Goal: Task Accomplishment & Management: Manage account settings

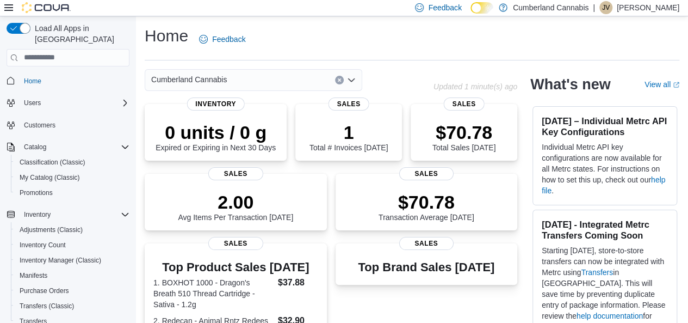
scroll to position [264, 0]
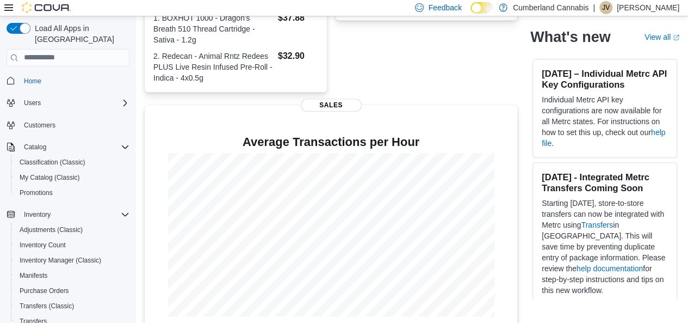
click at [9, 281] on div "Inventory Adjustments (Classic) Inventory Count Inventory Manager (Classic) Man…" at bounding box center [68, 268] width 123 height 122
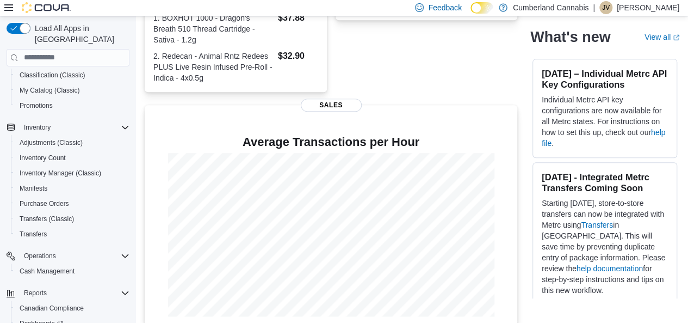
scroll to position [109, 0]
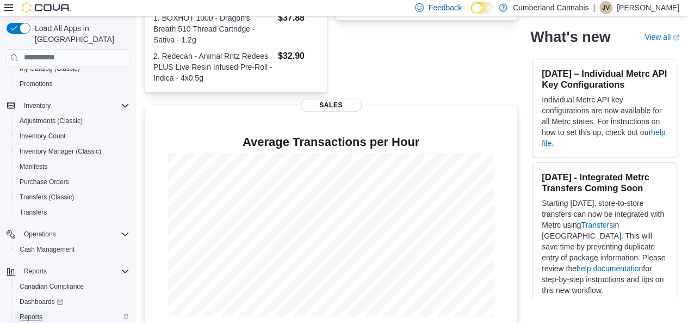
click at [30, 310] on span "Reports" at bounding box center [31, 316] width 23 height 13
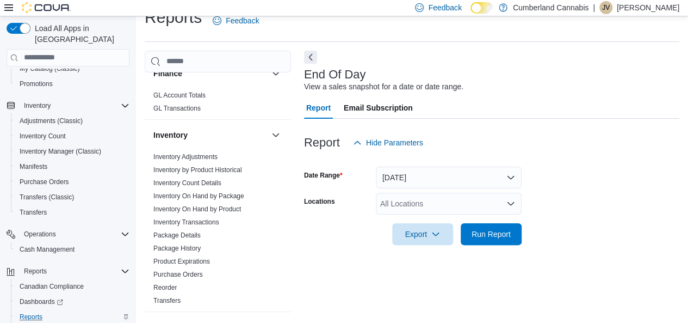
scroll to position [300, 0]
click at [211, 205] on link "Inventory On Hand by Product" at bounding box center [197, 208] width 88 height 8
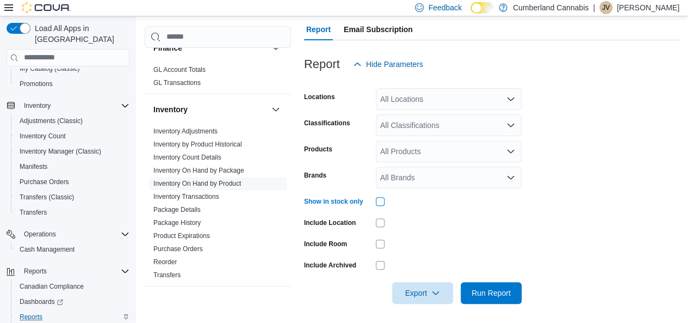
scroll to position [122, 0]
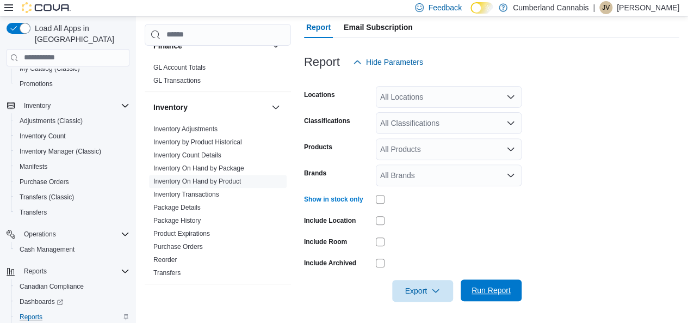
click at [498, 289] on span "Run Report" at bounding box center [491, 290] width 39 height 11
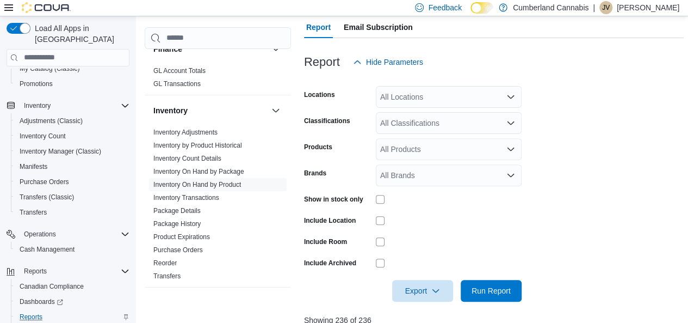
scroll to position [236, 0]
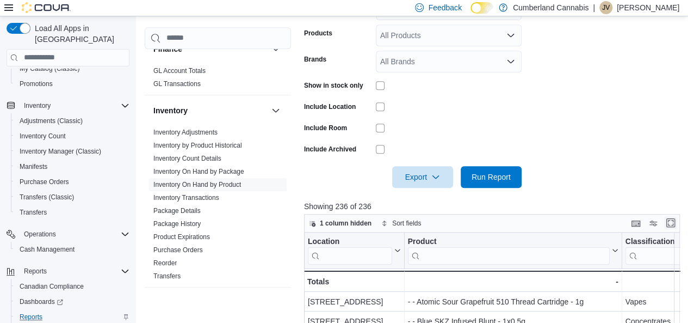
click at [676, 227] on button "Enter fullscreen" at bounding box center [670, 222] width 13 height 13
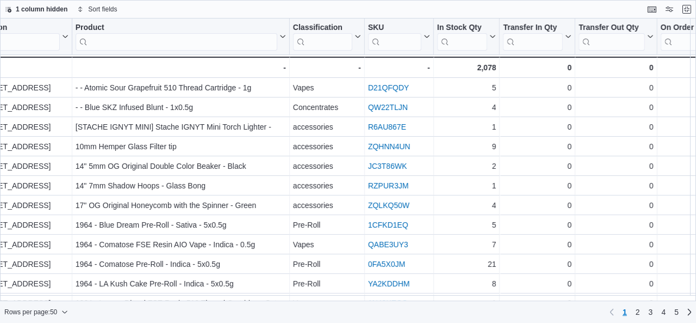
scroll to position [0, 0]
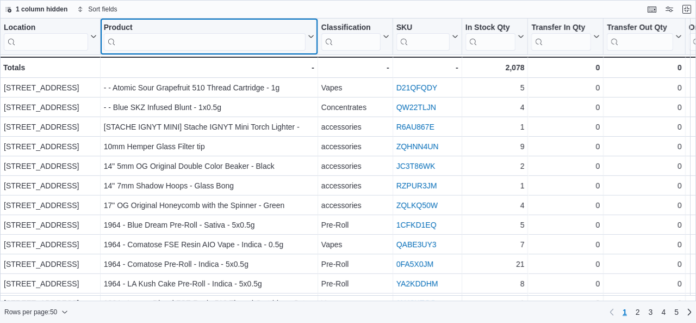
click at [245, 40] on input "search" at bounding box center [205, 41] width 202 height 17
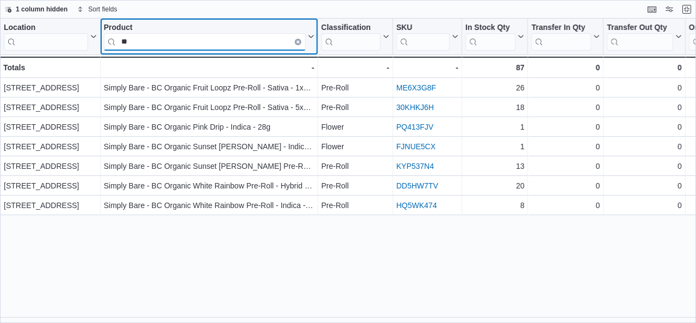
type input "*"
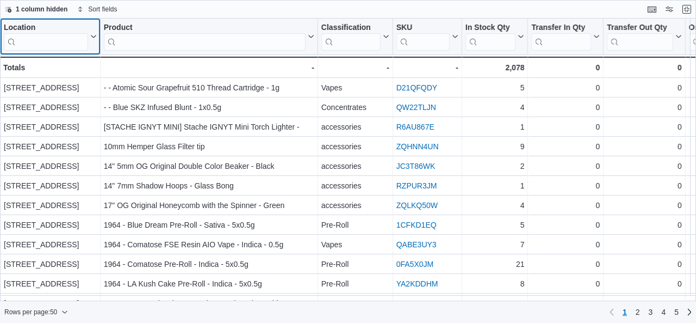
click at [37, 46] on input "search" at bounding box center [46, 41] width 84 height 17
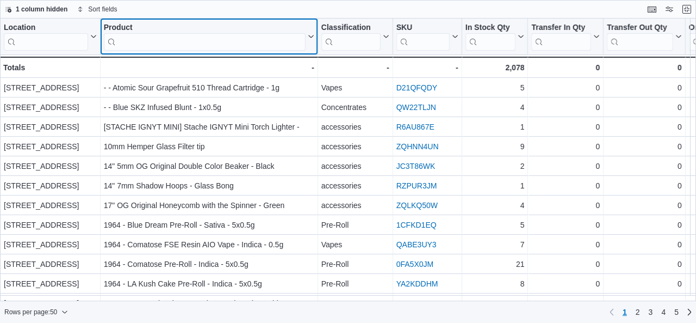
click at [198, 38] on input "search" at bounding box center [205, 41] width 202 height 17
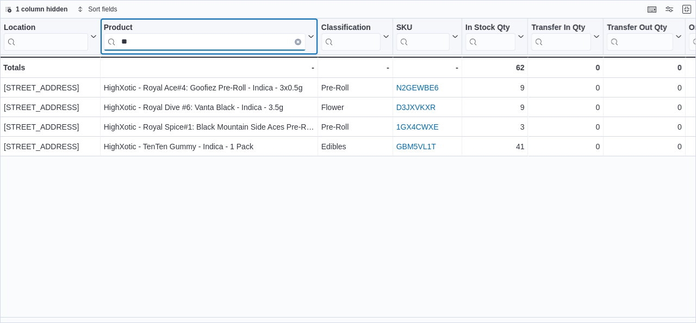
type input "*"
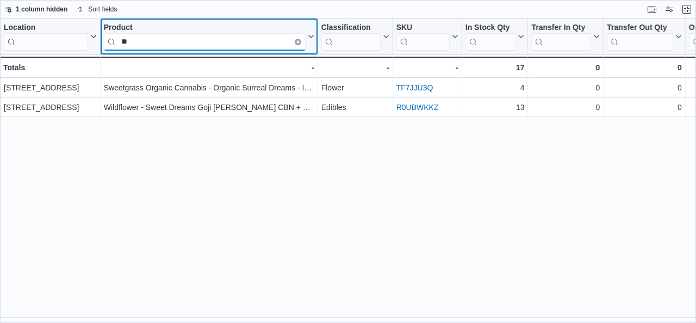
type input "*"
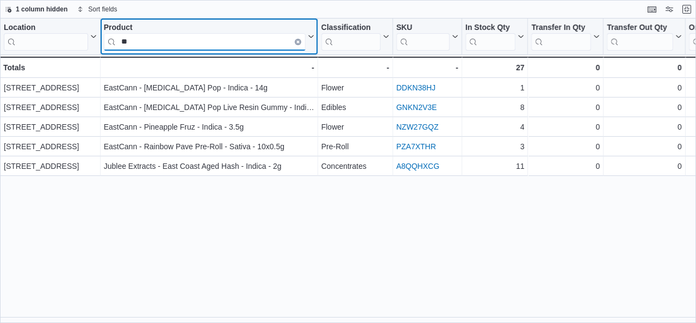
type input "*"
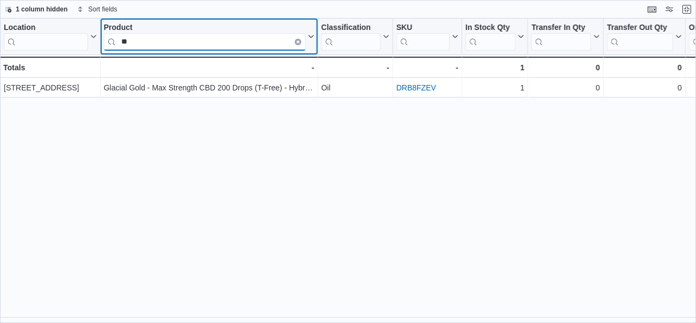
type input "*"
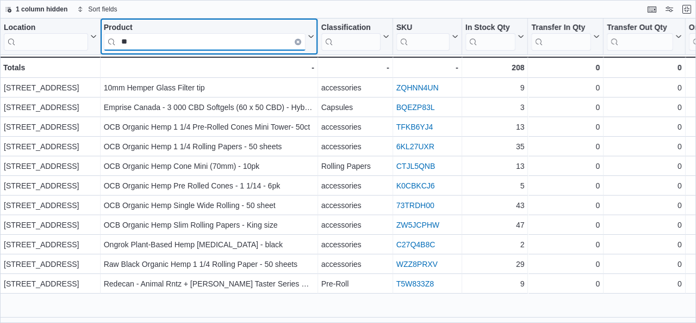
type input "*"
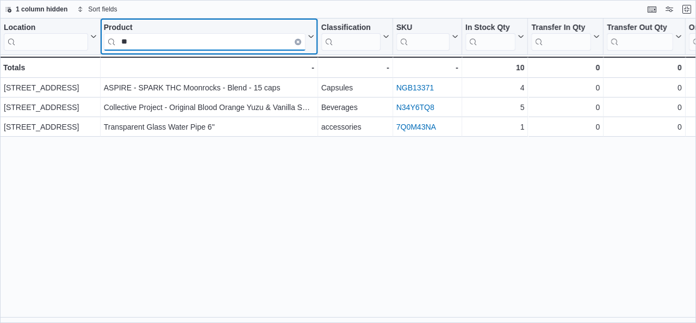
type input "*"
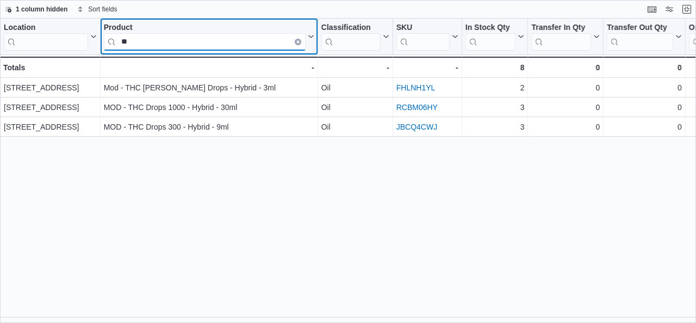
type input "*"
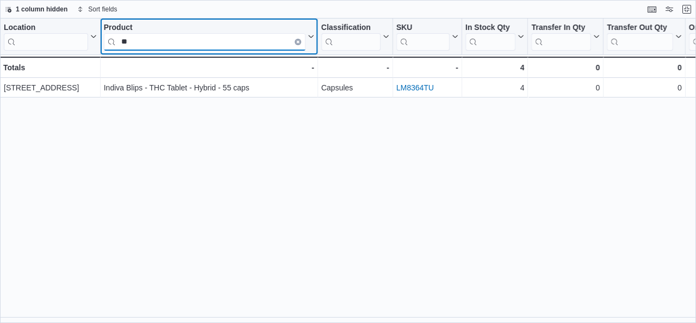
type input "*"
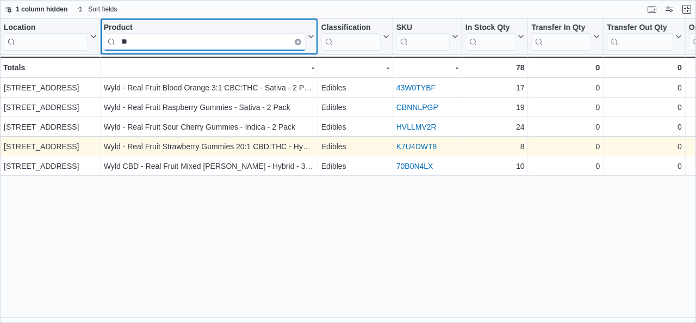
type input "*"
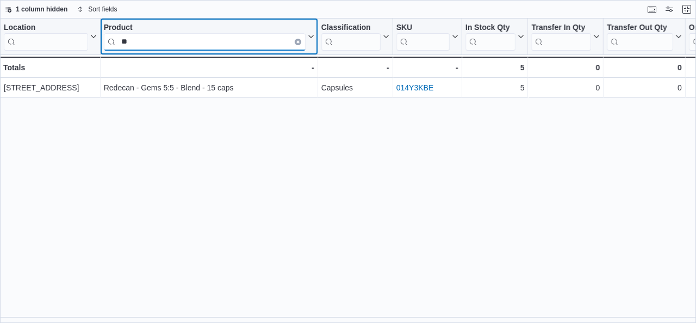
type input "*"
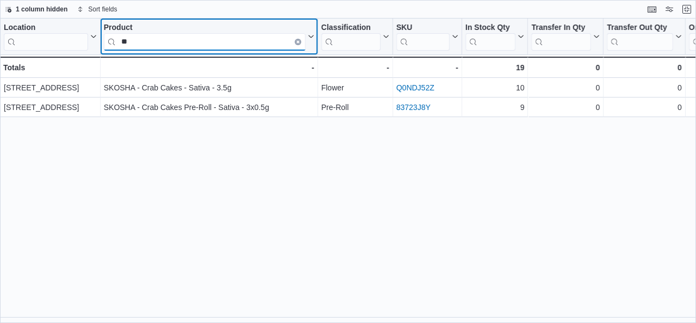
type input "*"
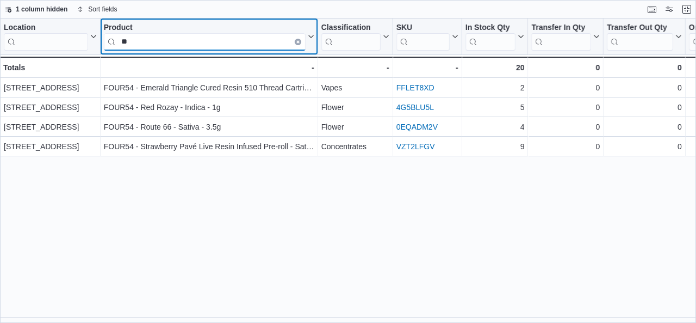
type input "*"
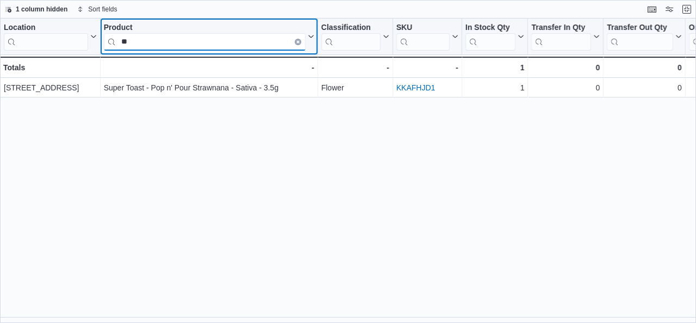
type input "*"
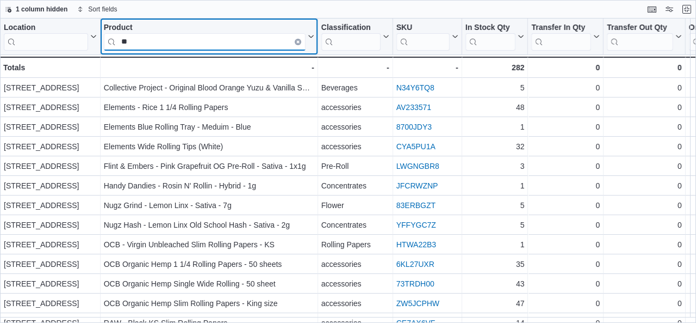
type input "*"
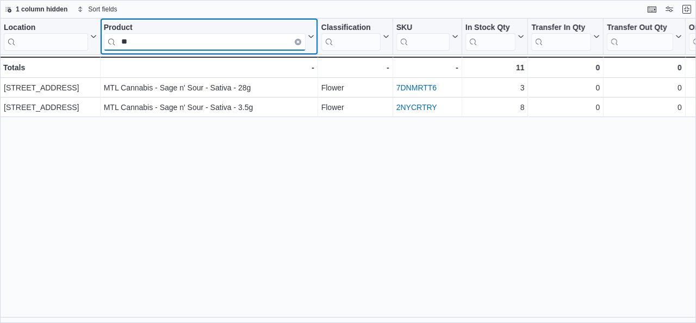
type input "*"
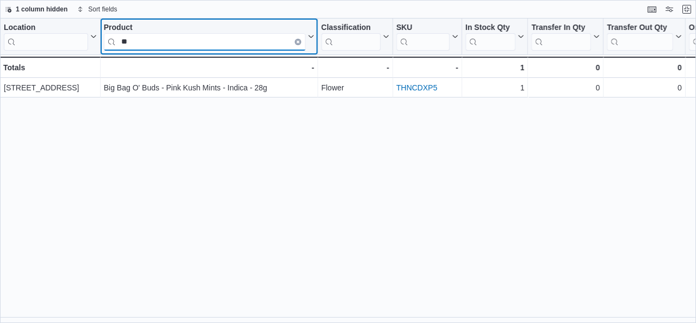
type input "*"
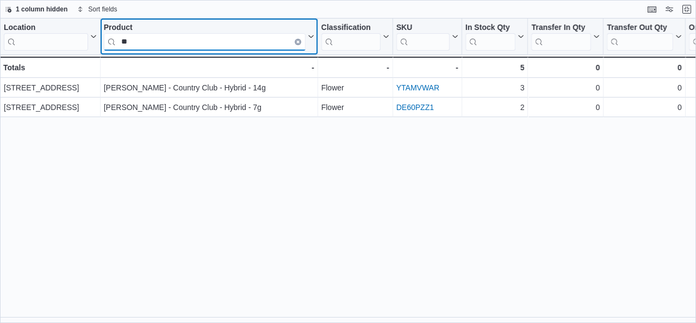
type input "*"
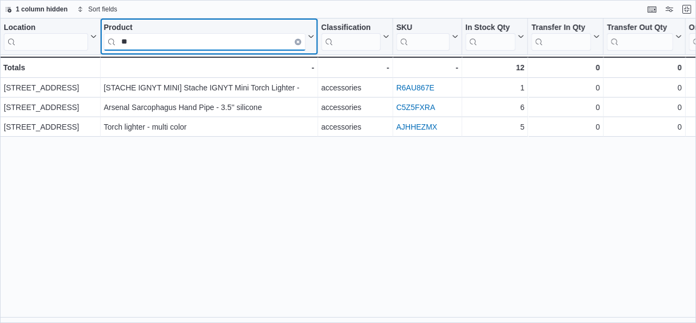
type input "*"
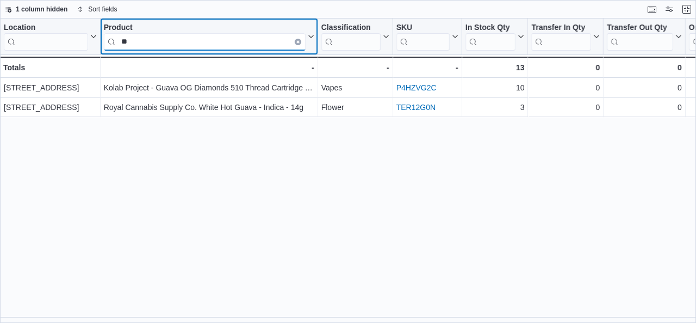
type input "*"
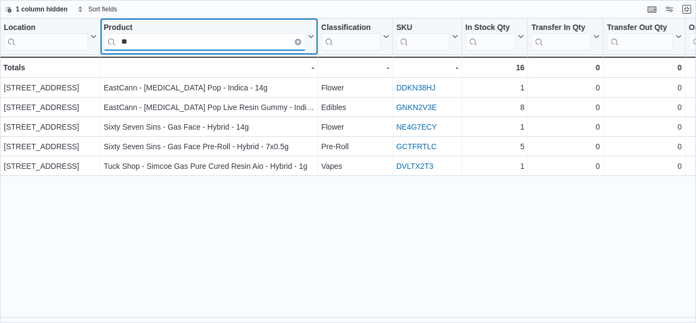
type input "*"
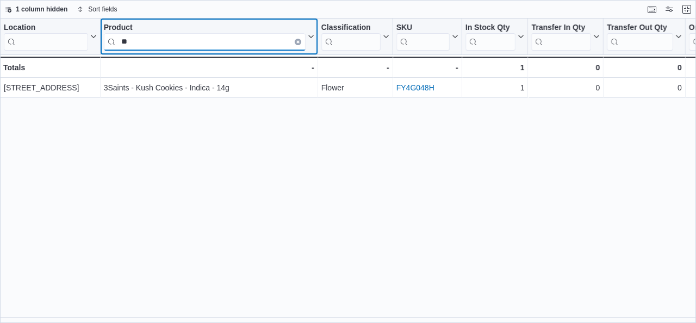
type input "*"
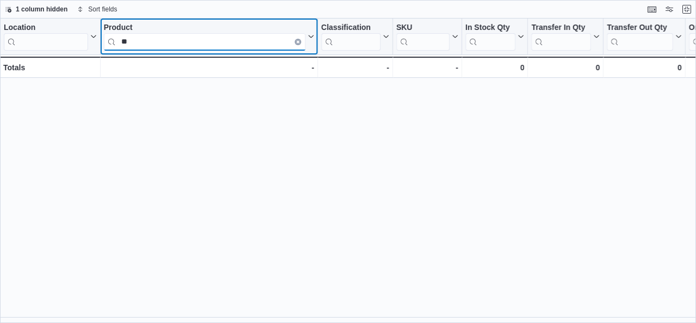
type input "*"
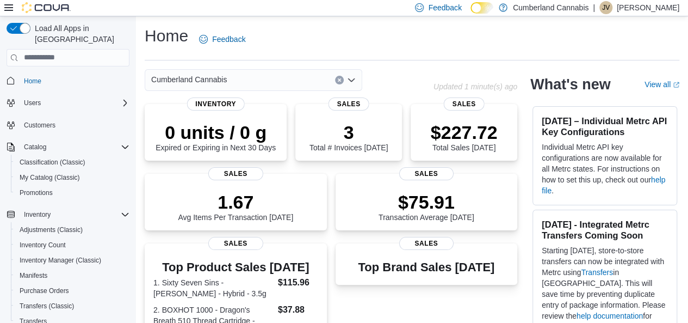
click at [7, 171] on div "Catalog Classification (Classic) My Catalog (Classic) Promotions" at bounding box center [68, 169] width 123 height 61
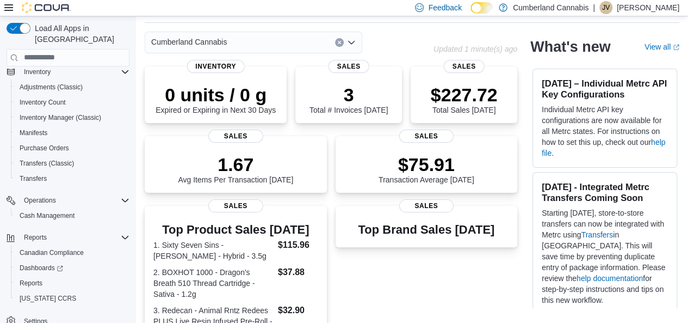
scroll to position [87, 0]
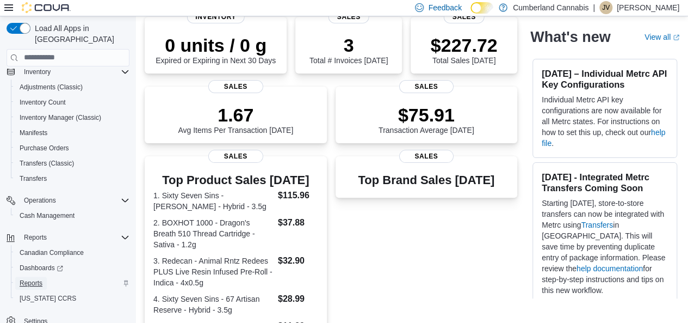
click at [20, 279] on span "Reports" at bounding box center [31, 283] width 23 height 9
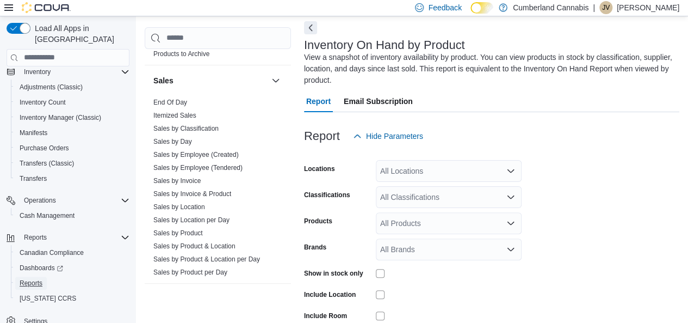
scroll to position [717, 0]
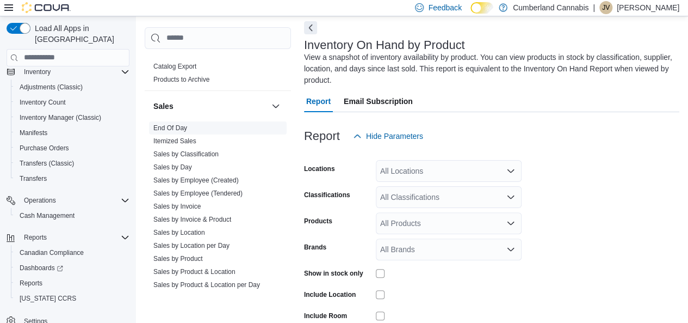
click at [158, 129] on link "End Of Day" at bounding box center [170, 128] width 34 height 8
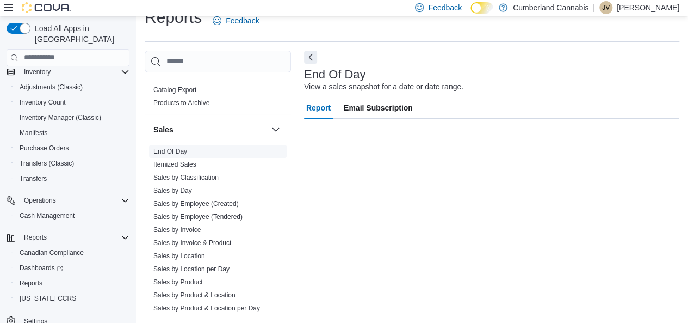
scroll to position [18, 0]
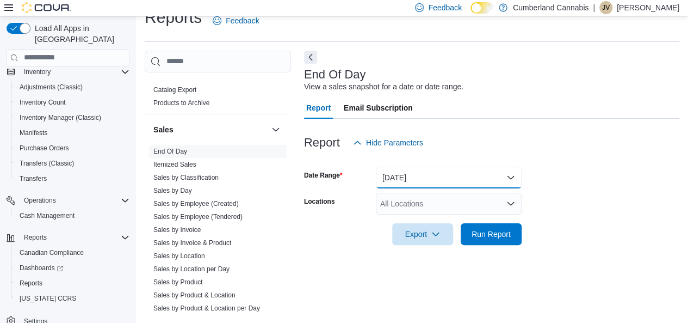
click at [458, 179] on button "Today" at bounding box center [449, 177] width 146 height 22
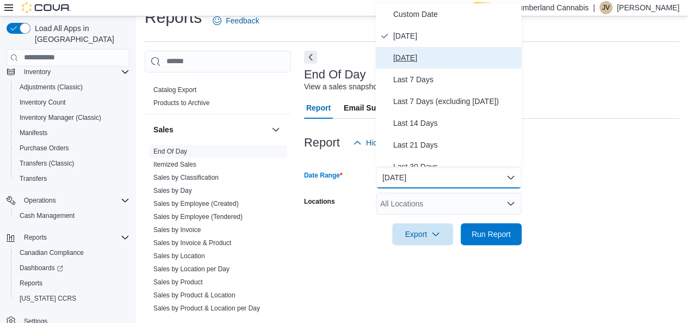
click at [416, 56] on span "Yesterday" at bounding box center [455, 57] width 124 height 13
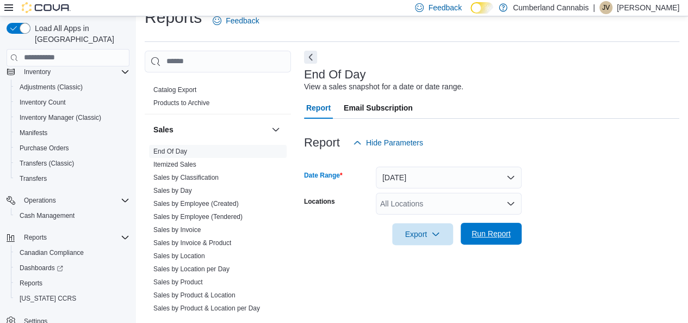
click at [491, 229] on span "Run Report" at bounding box center [491, 233] width 39 height 11
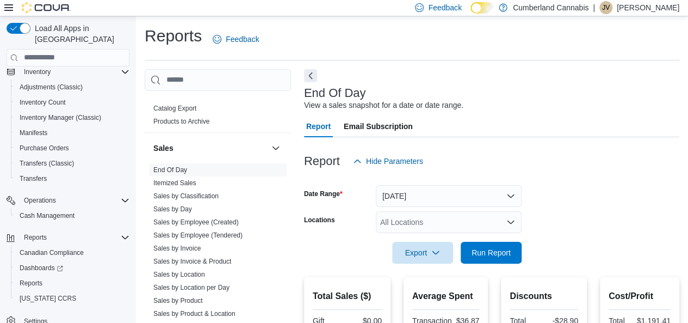
click at [633, 11] on p "[PERSON_NAME]" at bounding box center [648, 7] width 63 height 13
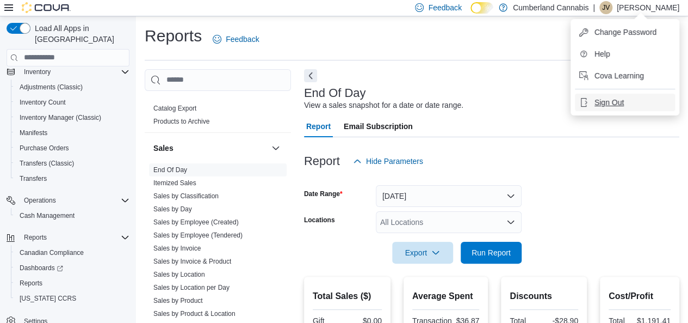
click at [602, 104] on span "Sign Out" at bounding box center [609, 102] width 29 height 11
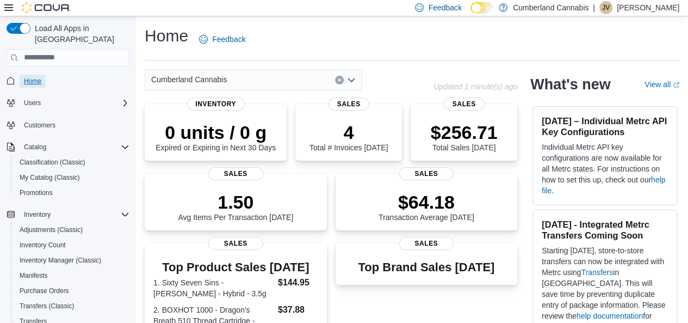
click at [34, 77] on span "Home" at bounding box center [32, 81] width 17 height 9
click at [60, 173] on span "My Catalog (Classic)" at bounding box center [50, 177] width 60 height 9
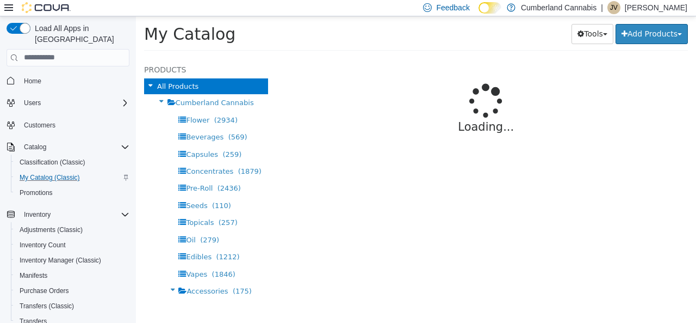
select select "**********"
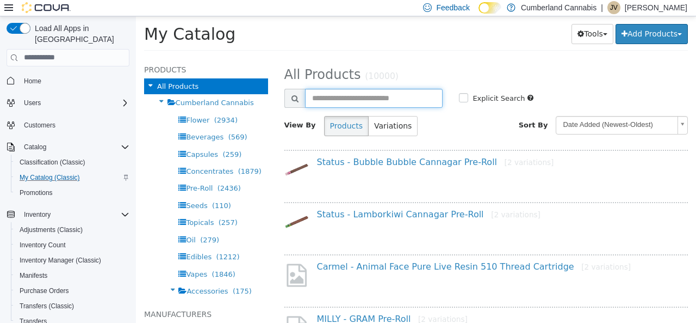
click at [383, 100] on input "text" at bounding box center [374, 97] width 138 height 19
type input "**********"
select select "**********"
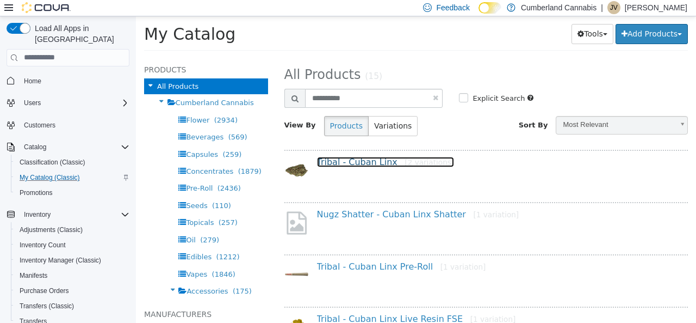
click at [360, 164] on link "Tribal - Cuban Linx [2 variations]" at bounding box center [386, 161] width 138 height 10
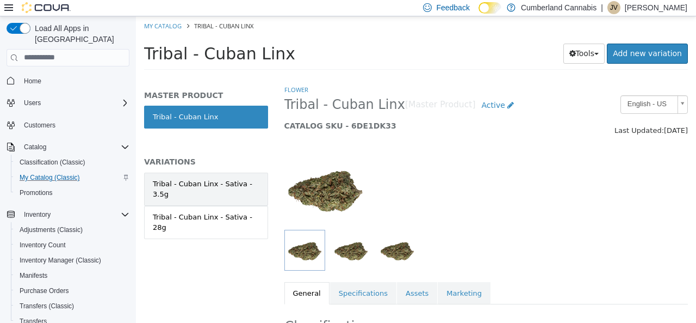
click at [209, 181] on div "Tribal - Cuban Linx - Sativa - 3.5g" at bounding box center [206, 188] width 107 height 21
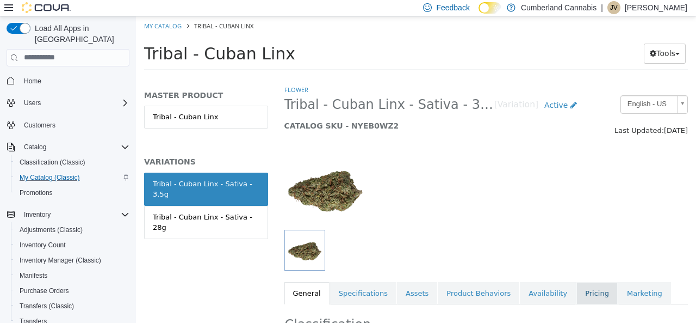
click at [577, 290] on link "Pricing" at bounding box center [597, 292] width 41 height 23
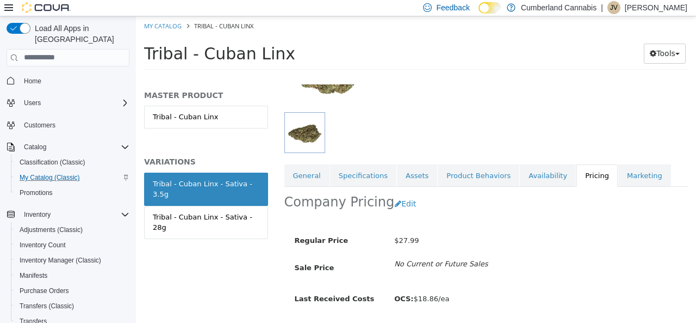
scroll to position [131, 0]
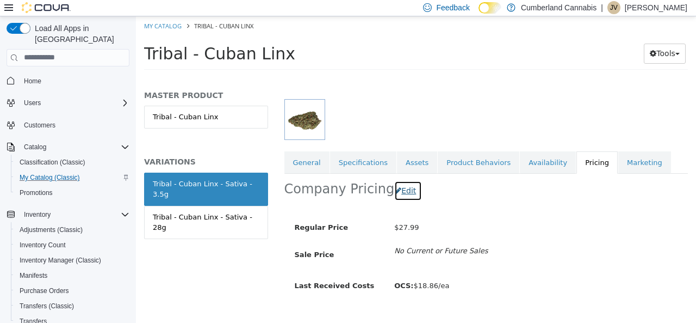
click at [400, 193] on button "Edit" at bounding box center [408, 190] width 28 height 20
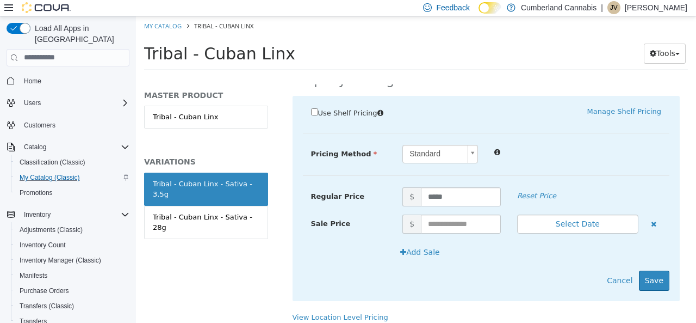
scroll to position [245, 0]
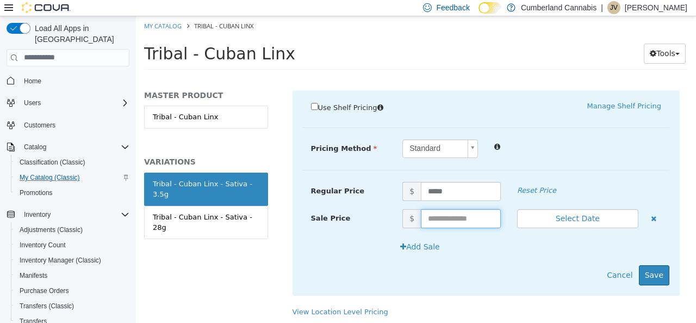
click at [433, 215] on input "text" at bounding box center [461, 217] width 80 height 19
type input "*****"
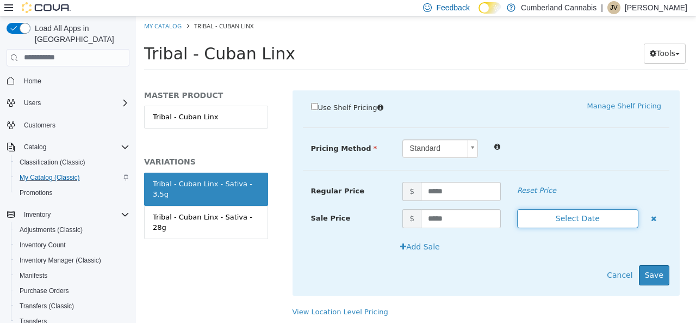
click at [565, 216] on button "Select Date" at bounding box center [577, 217] width 121 height 19
click at [555, 215] on button "Select Date" at bounding box center [577, 217] width 121 height 19
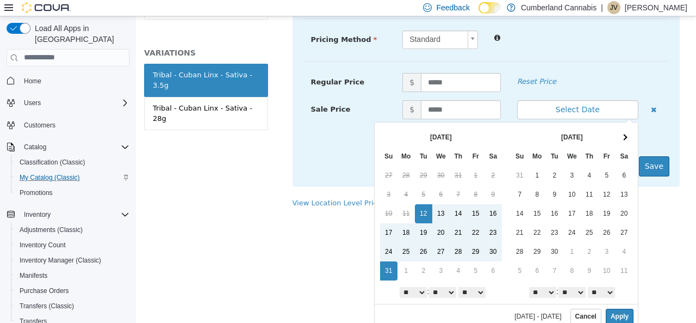
scroll to position [111, 0]
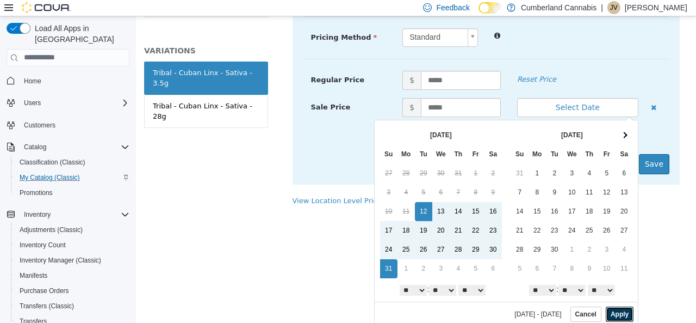
click at [614, 308] on button "Apply" at bounding box center [620, 313] width 28 height 15
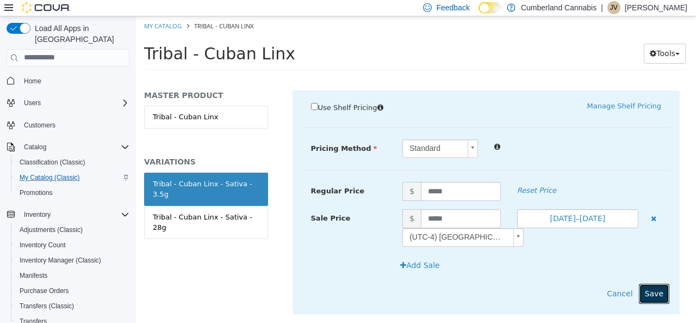
click at [648, 289] on button "Save" at bounding box center [654, 293] width 30 height 20
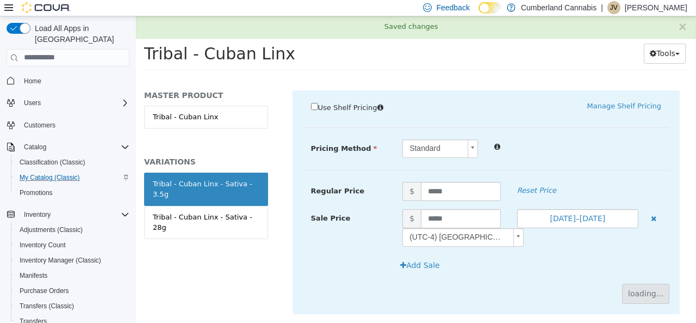
scroll to position [175, 0]
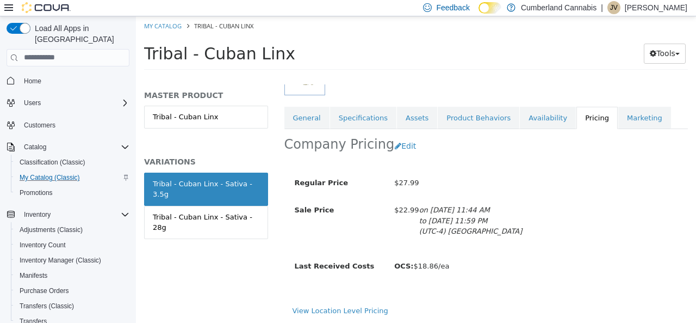
click at [165, 30] on ol "My Catalog Tribal - Cuban Linx" at bounding box center [416, 26] width 560 height 20
click at [661, 15] on div "Feedback Dark Mode Cumberland Cannabis | JV [PERSON_NAME]" at bounding box center [553, 8] width 269 height 22
click at [639, 8] on p "[PERSON_NAME]" at bounding box center [656, 7] width 63 height 13
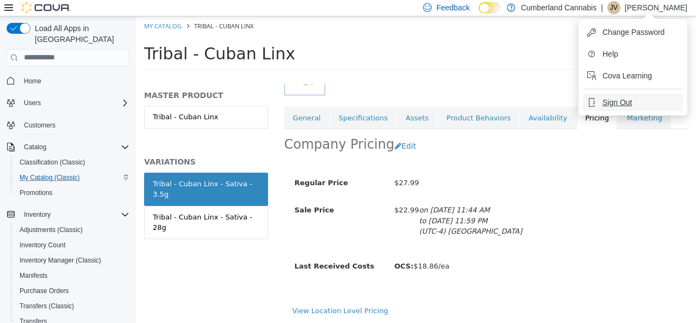
click at [611, 101] on span "Sign Out" at bounding box center [617, 102] width 29 height 11
